Goal: Task Accomplishment & Management: Manage account settings

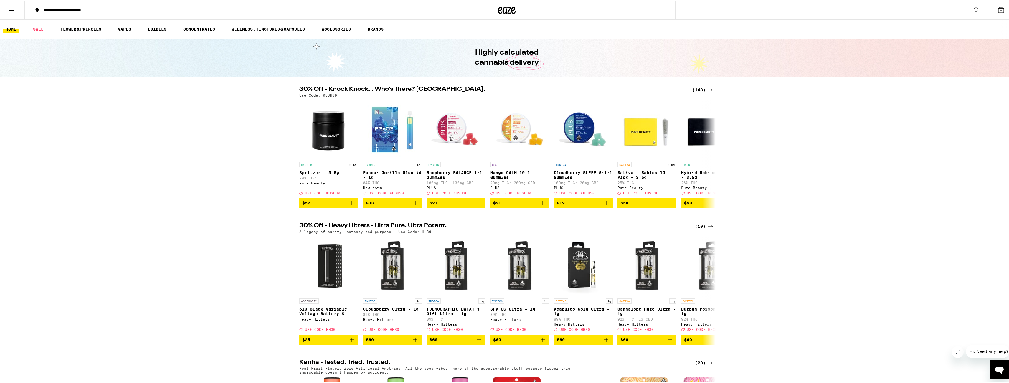
click at [7, 7] on button at bounding box center [12, 9] width 25 height 19
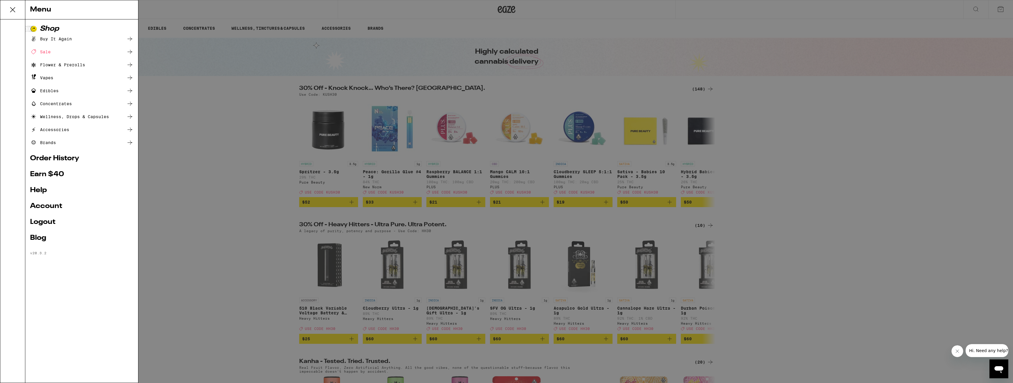
drag, startPoint x: 51, startPoint y: 222, endPoint x: 431, endPoint y: 178, distance: 382.5
click at [51, 222] on link "Logout" at bounding box center [81, 222] width 103 height 7
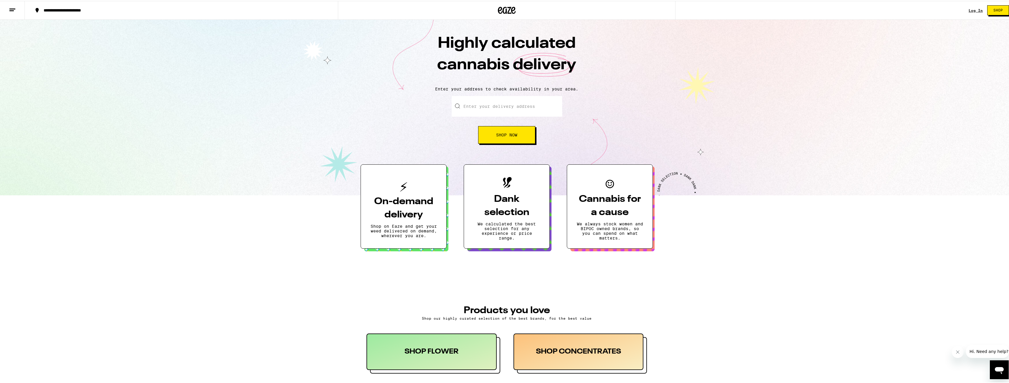
click at [321, 174] on section "On-demand delivery Shop on Eaze and get your weed delivered on demand, wherever…" at bounding box center [506, 200] width 1013 height 96
